Goal: Information Seeking & Learning: Learn about a topic

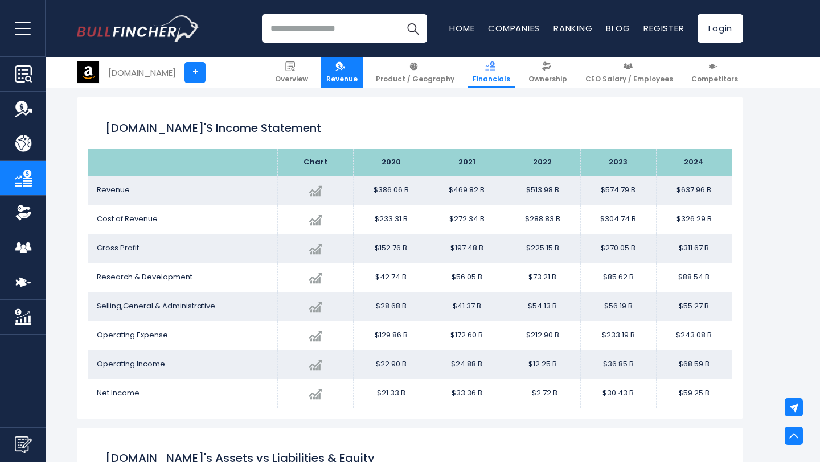
click at [358, 75] on span "Revenue" at bounding box center [341, 79] width 31 height 9
click at [358, 80] on span "Revenue" at bounding box center [341, 79] width 31 height 9
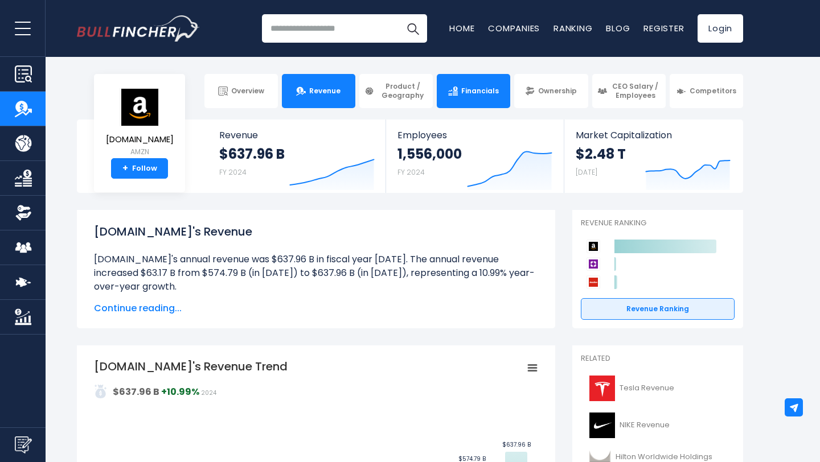
click at [493, 83] on link "Financials" at bounding box center [473, 91] width 73 height 34
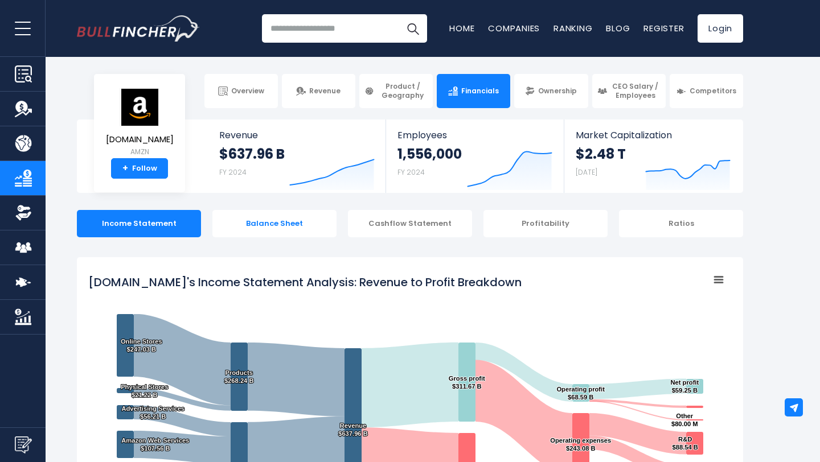
click at [284, 227] on div "Balance Sheet" at bounding box center [274, 223] width 124 height 27
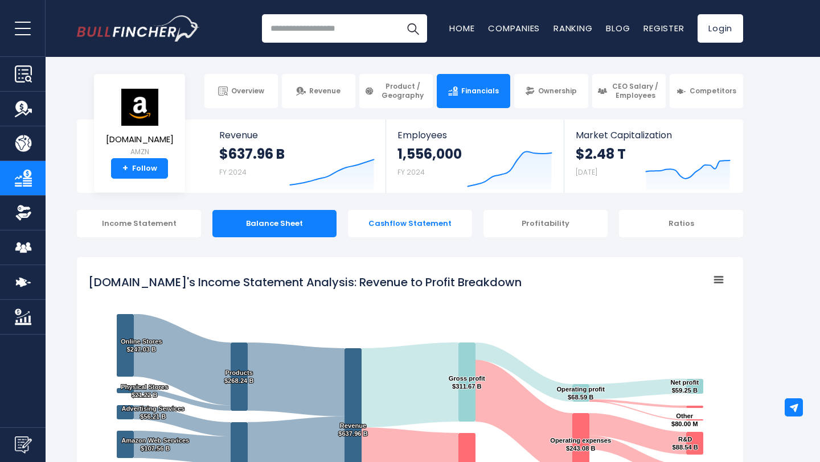
click at [420, 230] on div "Cashflow Statement" at bounding box center [410, 223] width 124 height 27
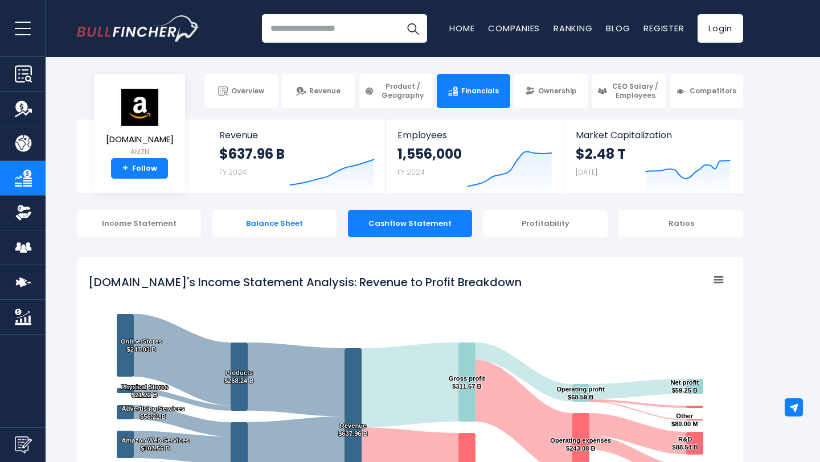
click at [291, 220] on div "Balance Sheet" at bounding box center [274, 223] width 124 height 27
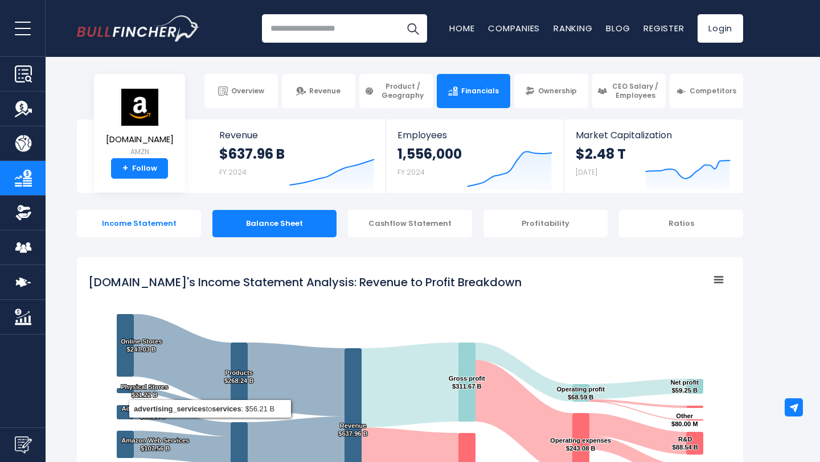
click at [171, 224] on div "Income Statement" at bounding box center [139, 223] width 124 height 27
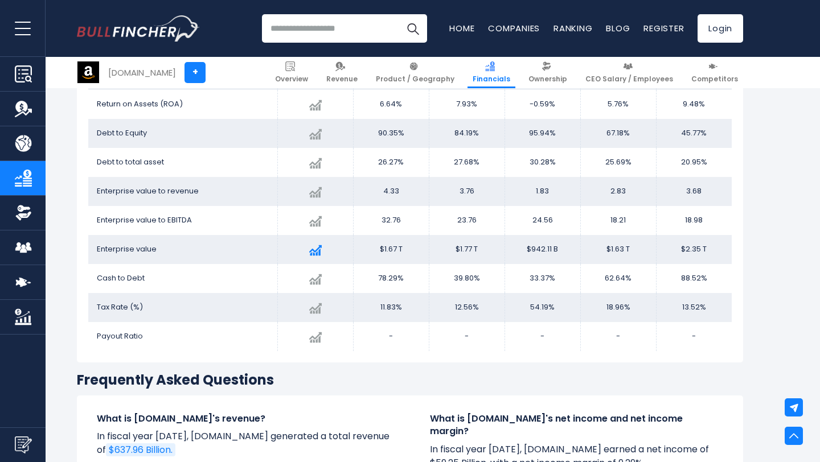
scroll to position [2311, 0]
